Goal: Task Accomplishment & Management: Manage account settings

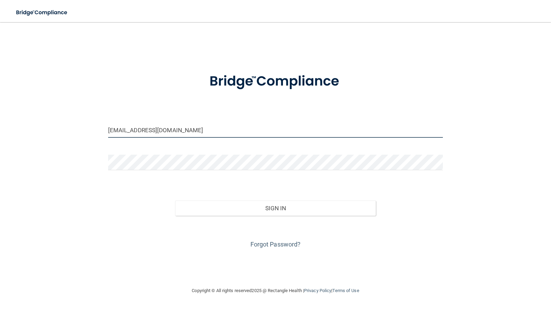
drag, startPoint x: 160, startPoint y: 130, endPoint x: 83, endPoint y: 130, distance: 77.4
click at [83, 130] on div "[EMAIL_ADDRESS][DOMAIN_NAME] Invalid email/password. You don't have permission …" at bounding box center [275, 154] width 523 height 251
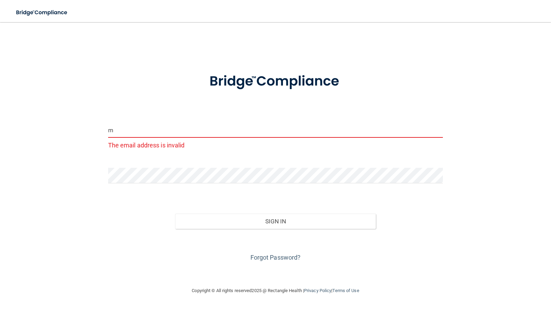
type input "m"
click at [94, 177] on div "m The email address is invalid Invalid email/password. You don't have permissio…" at bounding box center [275, 154] width 523 height 251
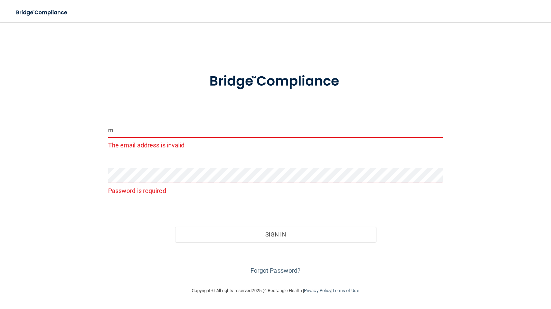
drag, startPoint x: 129, startPoint y: 129, endPoint x: 92, endPoint y: 129, distance: 36.6
click at [92, 129] on div "m The email address is invalid Password is required Invalid email/password. You…" at bounding box center [275, 154] width 523 height 251
click at [141, 132] on input "email" at bounding box center [275, 130] width 335 height 16
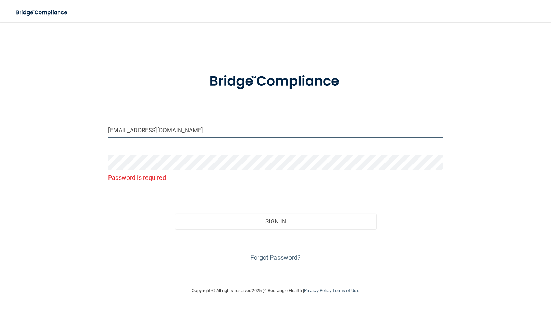
type input "[EMAIL_ADDRESS][DOMAIN_NAME]"
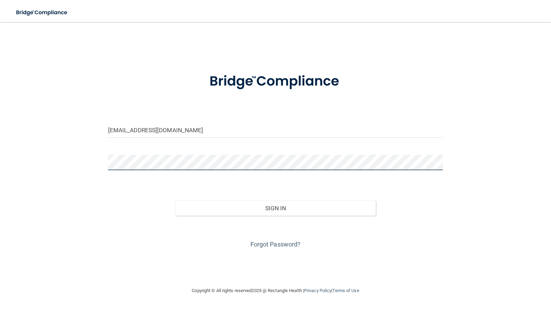
click at [175, 201] on button "Sign In" at bounding box center [275, 208] width 201 height 15
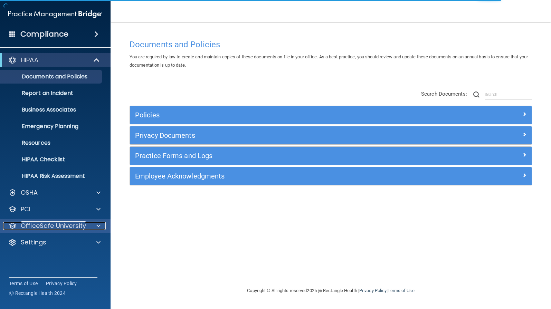
click at [49, 227] on p "OfficeSafe University" at bounding box center [53, 226] width 65 height 8
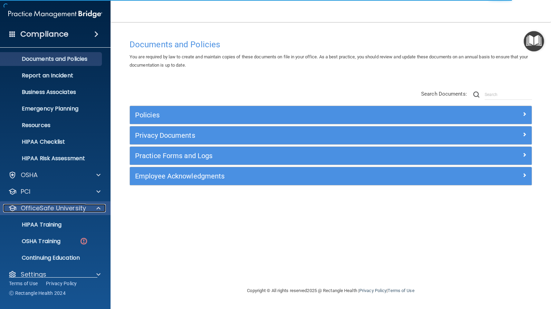
scroll to position [27, 0]
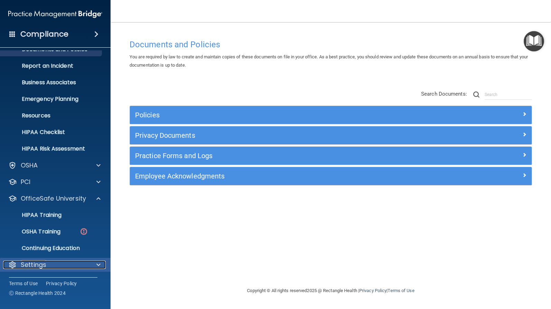
click at [101, 264] on div at bounding box center [97, 265] width 17 height 8
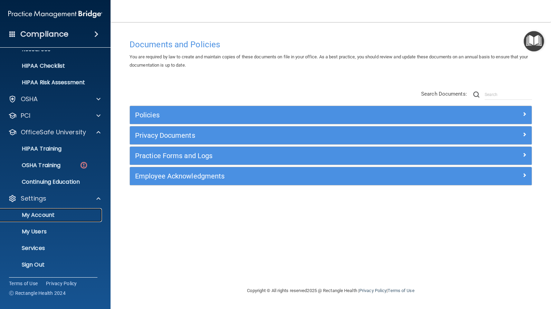
click at [44, 216] on p "My Account" at bounding box center [51, 215] width 94 height 7
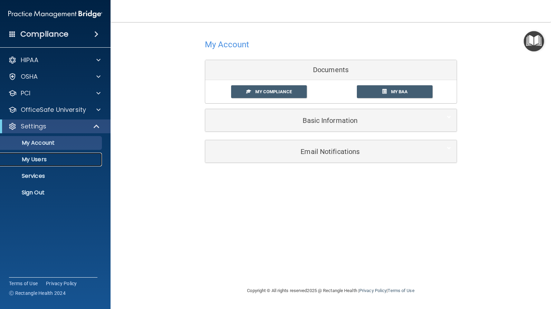
click at [32, 160] on p "My Users" at bounding box center [51, 159] width 94 height 7
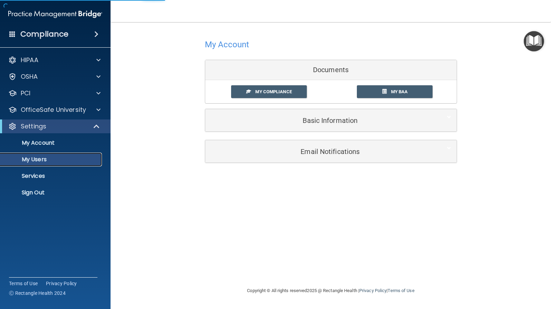
select select "20"
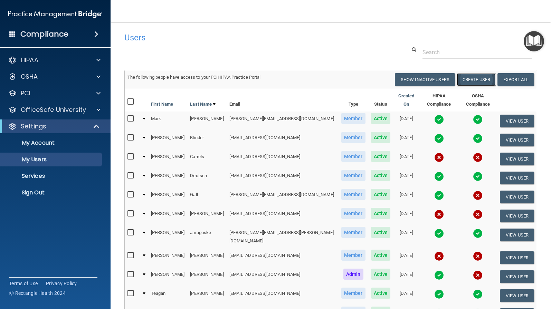
click at [464, 79] on button "Create User" at bounding box center [476, 79] width 39 height 13
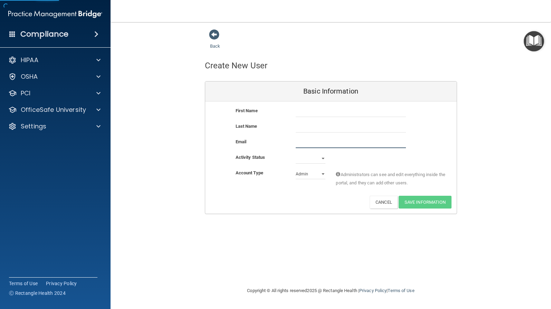
click at [311, 145] on input "email" at bounding box center [351, 143] width 110 height 10
type input "[EMAIL_ADDRESS][DOMAIN_NAME]"
click at [291, 110] on div at bounding box center [351, 112] width 121 height 10
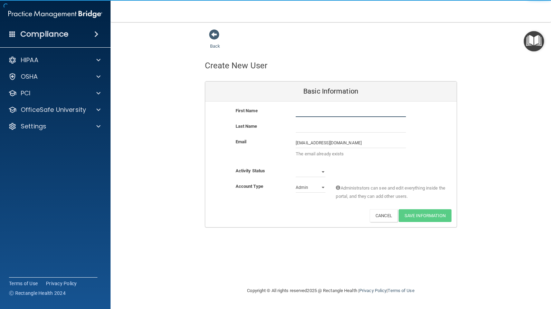
click at [304, 113] on input "text" at bounding box center [351, 112] width 110 height 10
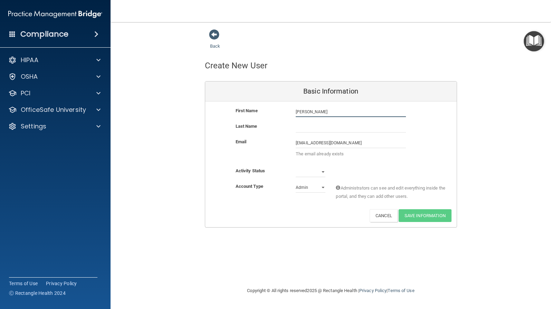
type input "[PERSON_NAME]"
click at [324, 172] on select "Active Inactive" at bounding box center [311, 172] width 30 height 10
select select "active"
click at [296, 167] on select "Active Inactive" at bounding box center [311, 172] width 30 height 10
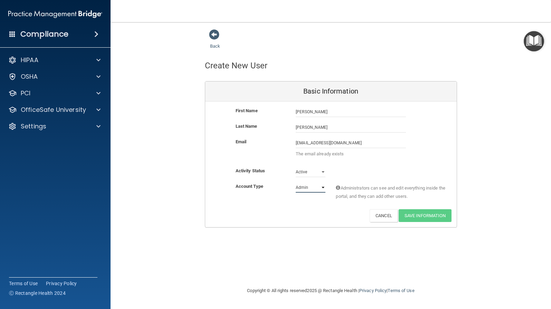
click at [318, 185] on select "Admin Member" at bounding box center [311, 187] width 30 height 10
select select "practice_member"
click at [296, 182] on select "Admin Member" at bounding box center [311, 187] width 30 height 10
click at [62, 125] on div "Settings" at bounding box center [46, 126] width 86 height 8
click at [39, 192] on p "Sign Out" at bounding box center [51, 192] width 94 height 7
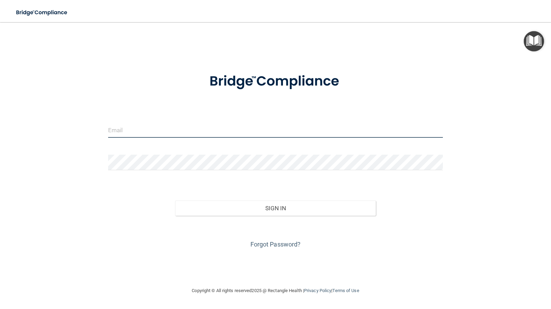
type input "[EMAIL_ADDRESS][DOMAIN_NAME]"
